Goal: Task Accomplishment & Management: Manage account settings

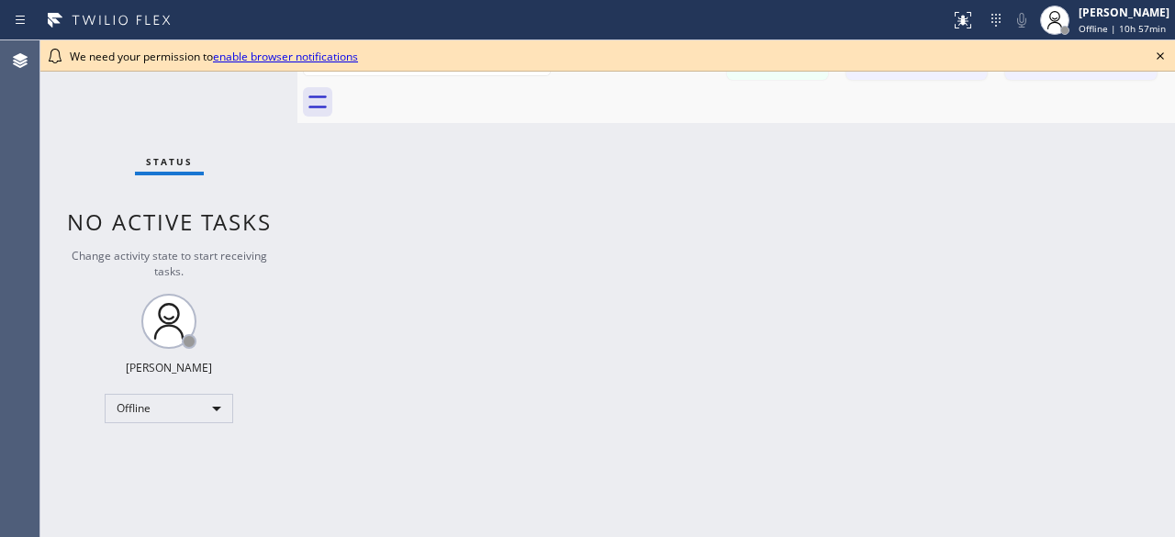
click at [1147, 213] on div "Back to Dashboard Change Sender ID Customers Technicians John Nava Lopez 10/10 …" at bounding box center [736, 288] width 878 height 497
click at [1160, 54] on icon at bounding box center [1160, 56] width 22 height 22
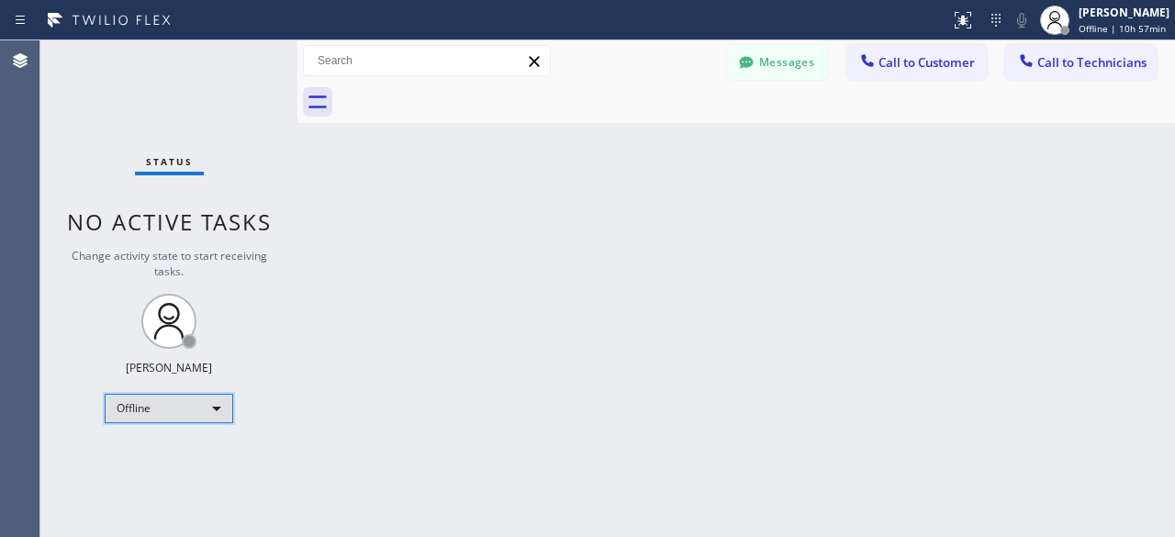
click at [217, 407] on div "Offline" at bounding box center [169, 408] width 129 height 29
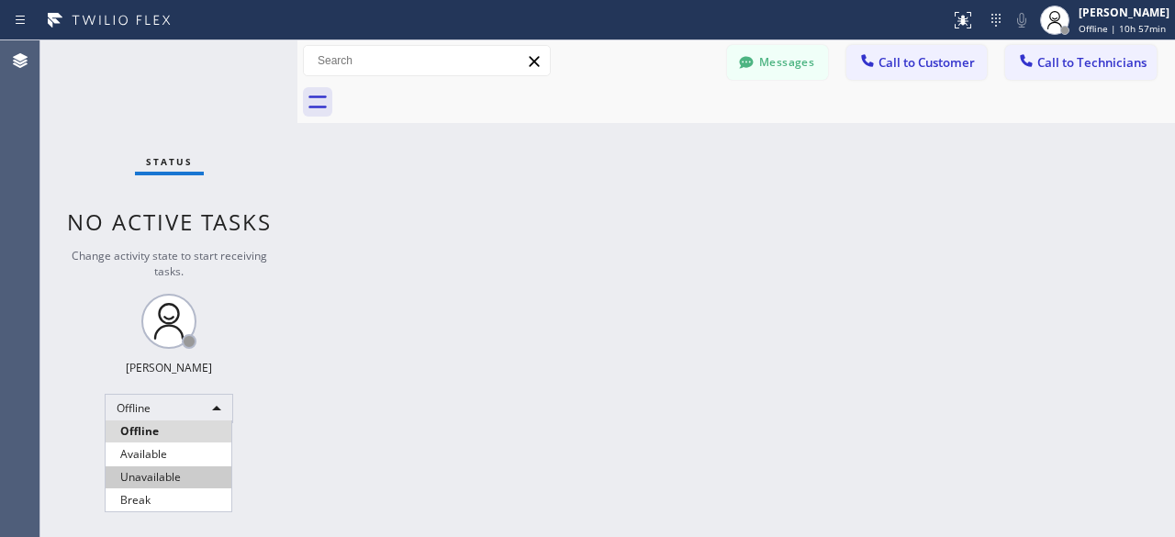
click at [156, 471] on li "Unavailable" at bounding box center [169, 477] width 126 height 22
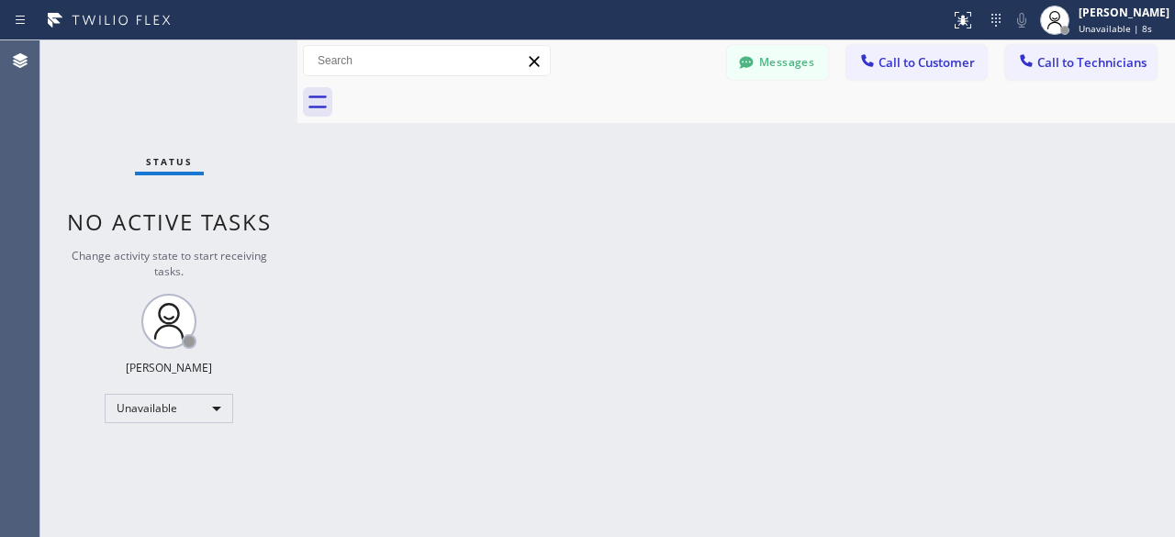
click at [55, 104] on div "Status No active tasks Change activity state to start receiving tasks. Kevin No…" at bounding box center [168, 288] width 257 height 497
click at [56, 91] on div "Status No active tasks Change activity state to start receiving tasks. Kevin No…" at bounding box center [168, 288] width 257 height 497
